Goal: Task Accomplishment & Management: Use online tool/utility

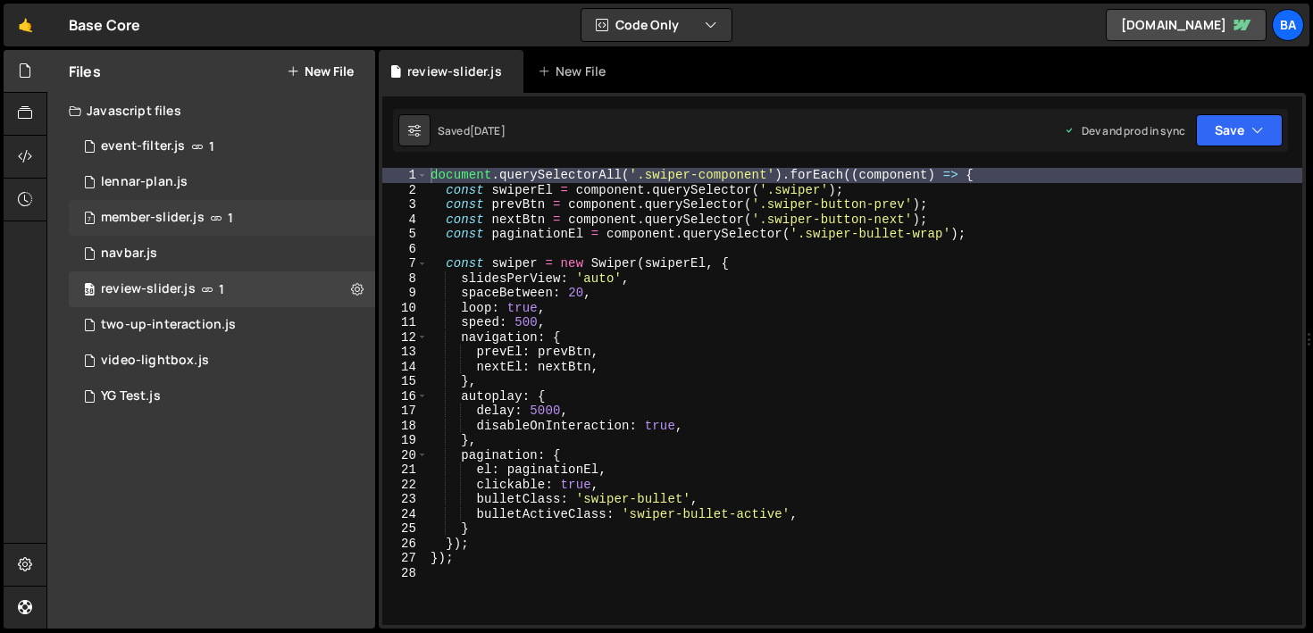
click at [191, 221] on div "member-slider.js" at bounding box center [153, 218] width 104 height 16
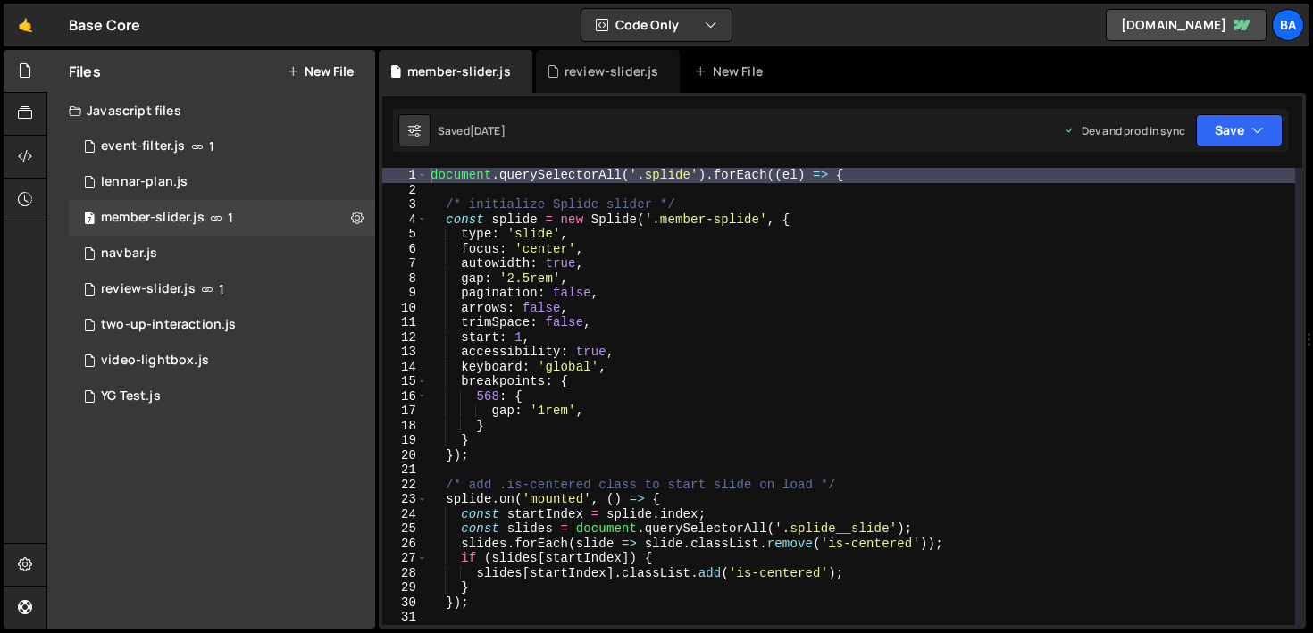
type textarea "keyboard: 'global',"
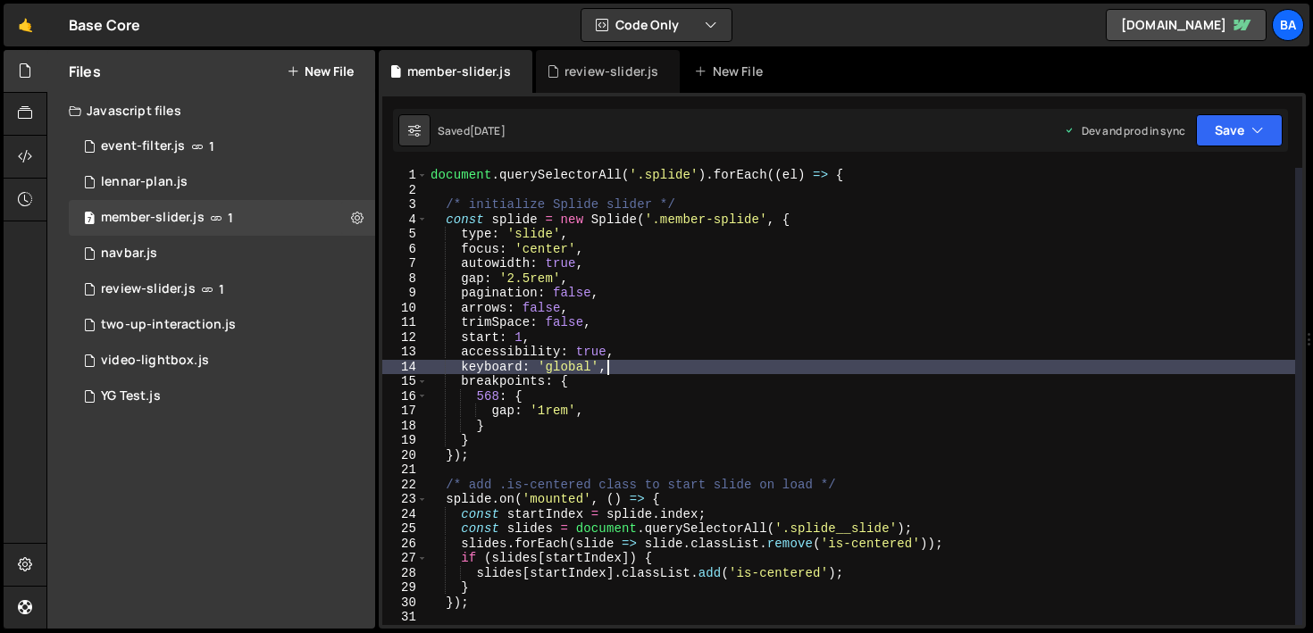
click at [621, 367] on div "document . querySelectorAll ( '.splide' ) . forEach (( el ) => { /* initialize …" at bounding box center [861, 411] width 868 height 487
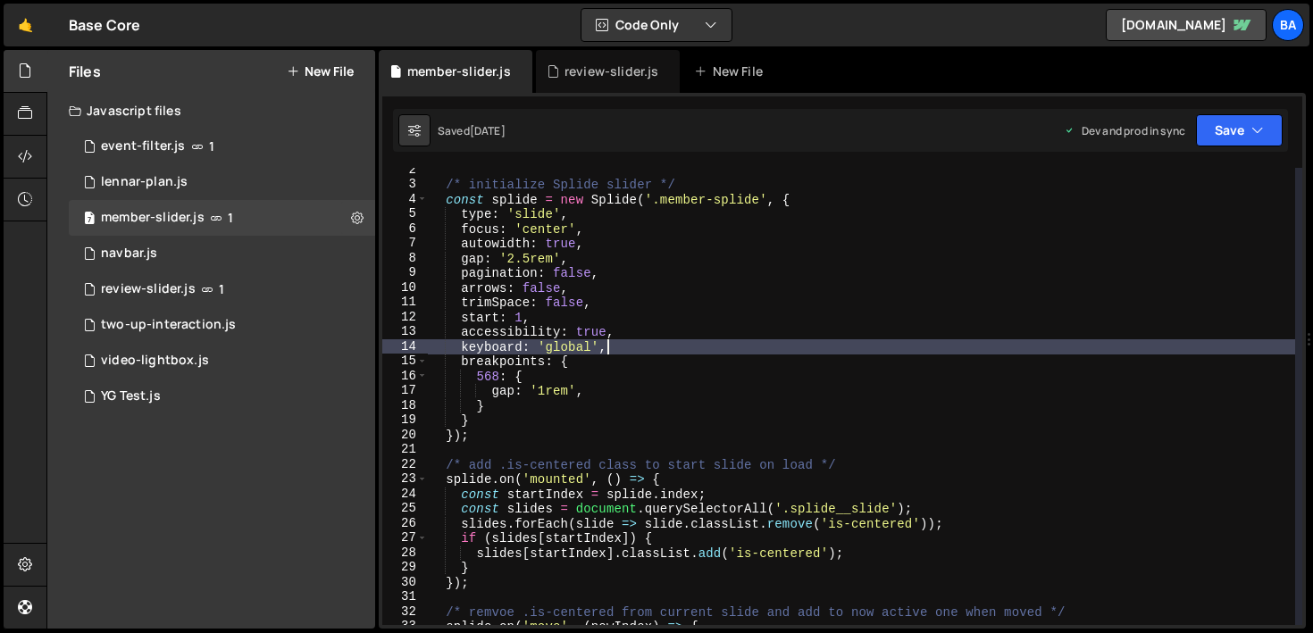
scroll to position [21, 0]
click at [30, 38] on link "🤙" at bounding box center [26, 25] width 44 height 43
